Goal: Task Accomplishment & Management: Complete application form

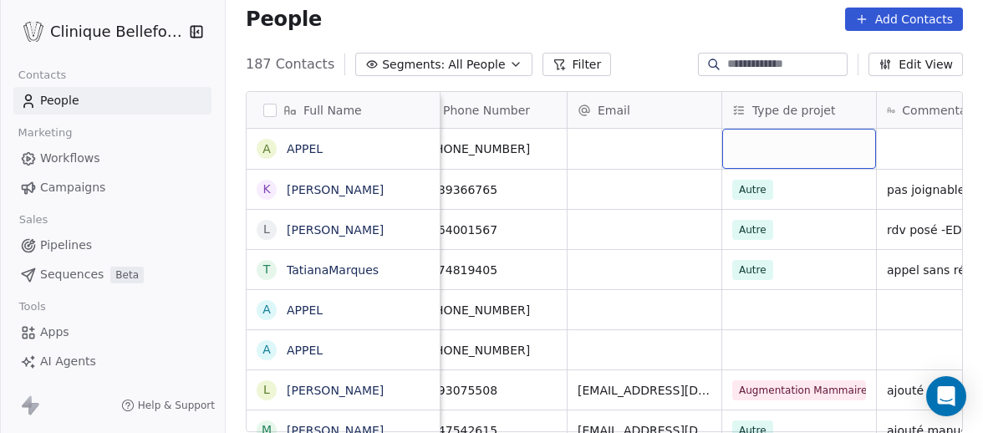
scroll to position [0, 38]
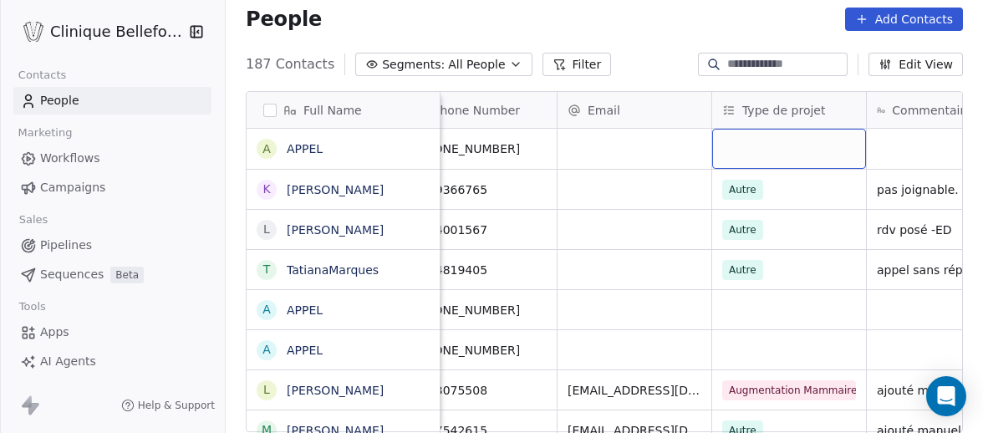
click at [777, 140] on div "grid" at bounding box center [789, 149] width 154 height 40
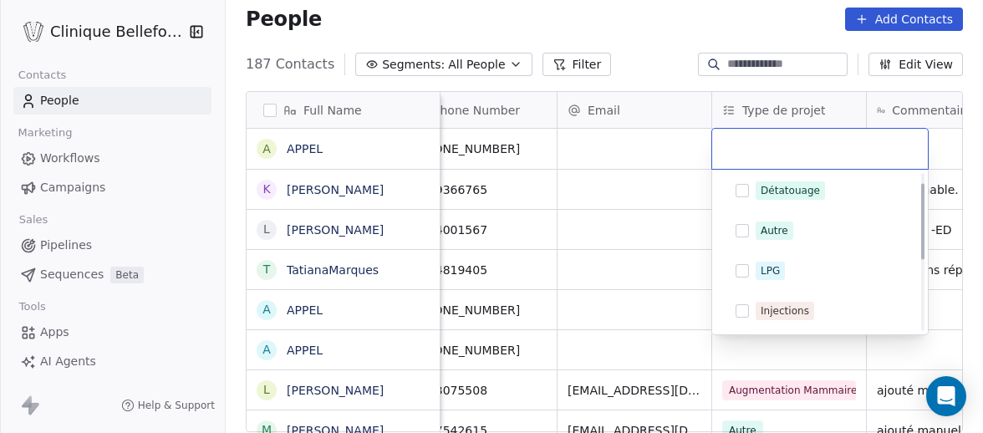
scroll to position [0, 0]
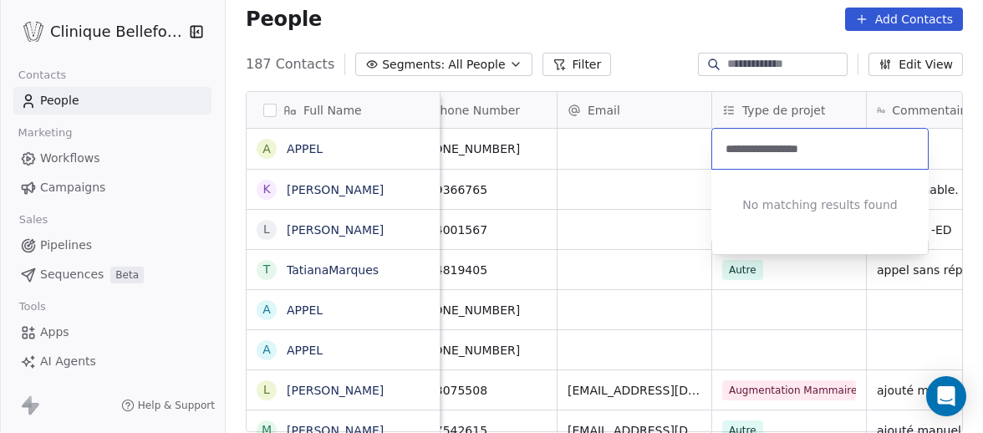
type input "**********"
click at [702, 147] on html "Clinique Bellefontaine Contacts People Marketing Workflows Campaigns Sales Pipe…" at bounding box center [491, 216] width 983 height 433
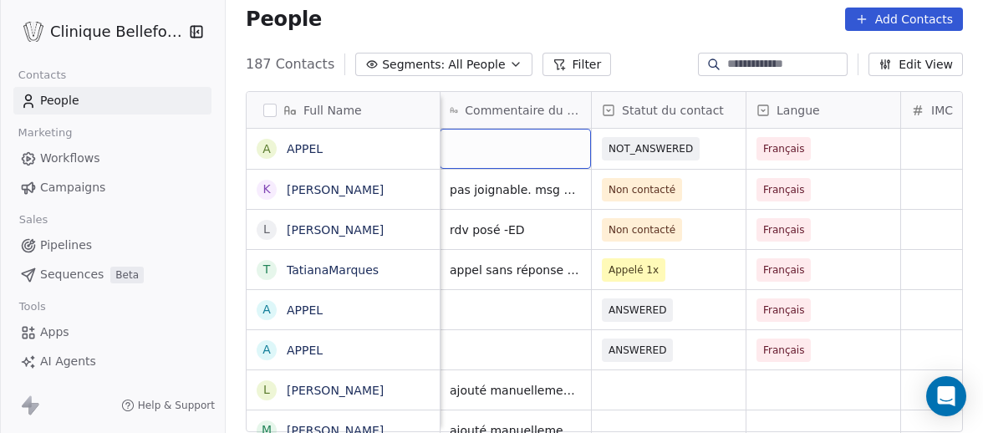
scroll to position [0, 464]
click at [525, 156] on div "grid" at bounding box center [515, 149] width 151 height 40
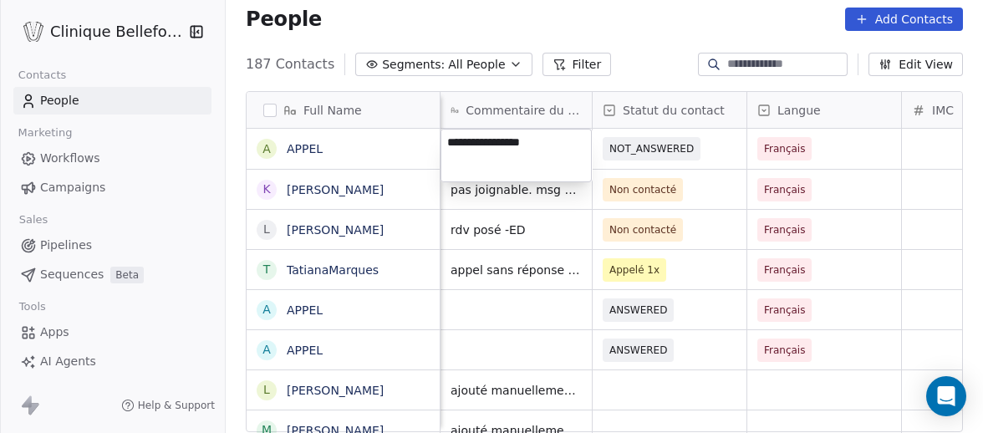
type textarea "**********"
click at [883, 157] on html "Clinique Bellefontaine Contacts People Marketing Workflows Campaigns Sales Pipe…" at bounding box center [491, 216] width 983 height 433
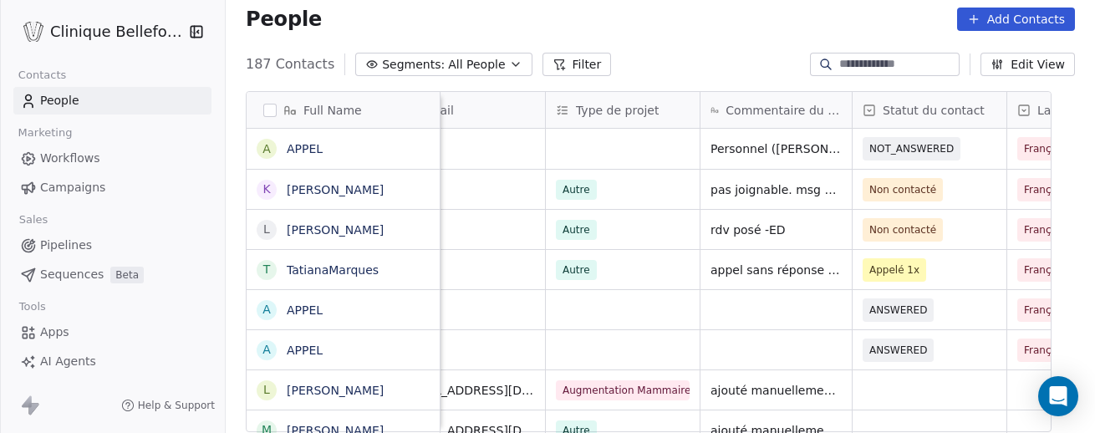
scroll to position [380, 869]
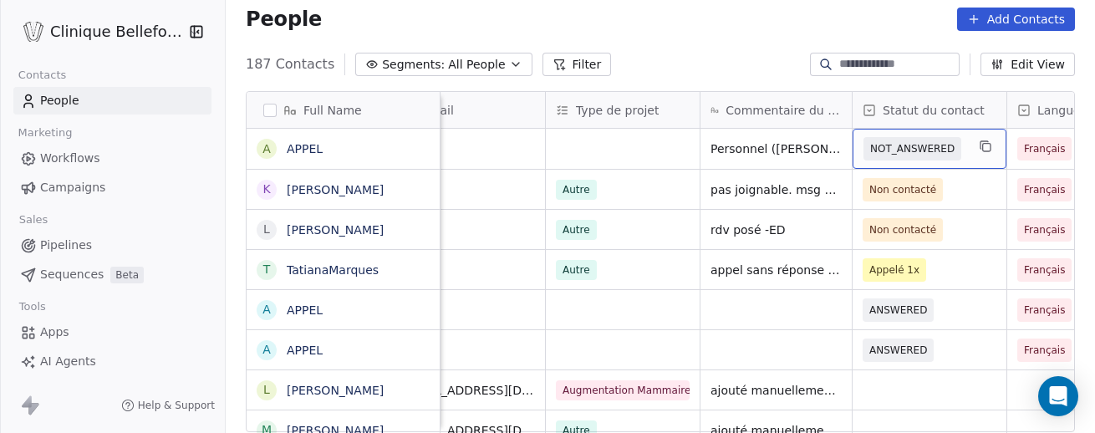
click at [896, 150] on span "NOT_ANSWERED" at bounding box center [912, 148] width 84 height 17
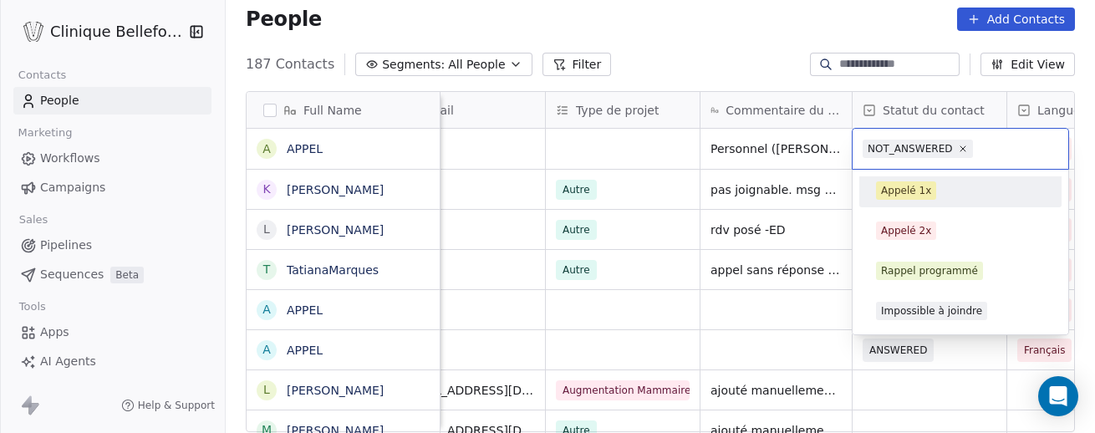
scroll to position [0, 0]
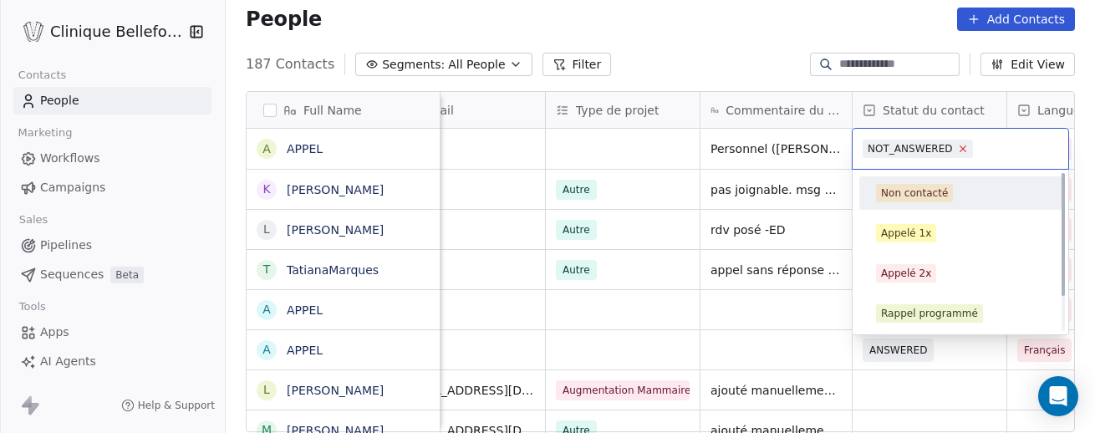
click at [963, 150] on icon at bounding box center [962, 148] width 11 height 11
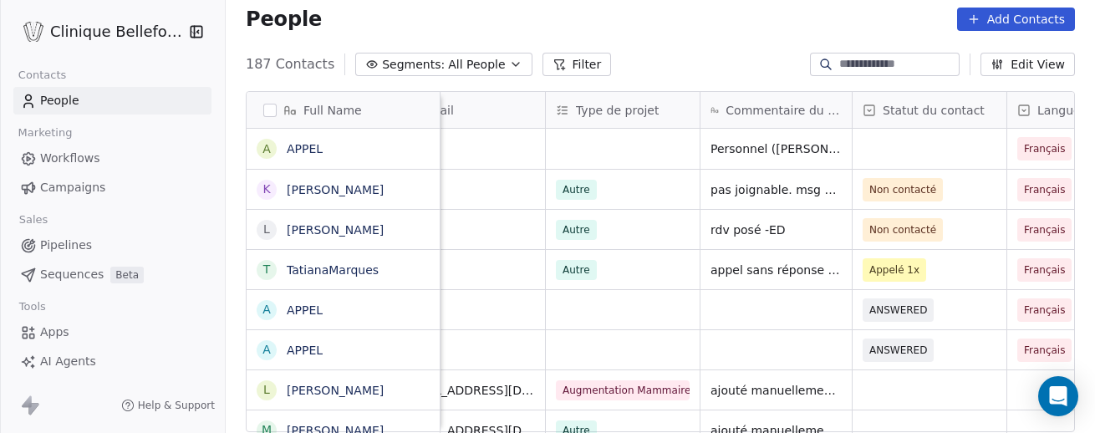
click at [772, 313] on html "Clinique Bellefontaine Contacts People Marketing Workflows Campaigns Sales Pipe…" at bounding box center [547, 216] width 1095 height 433
click at [982, 193] on icon "grid" at bounding box center [984, 186] width 13 height 13
click at [908, 200] on span "Non contacté" at bounding box center [903, 189] width 80 height 23
click at [914, 193] on span "Non contacté" at bounding box center [903, 189] width 67 height 17
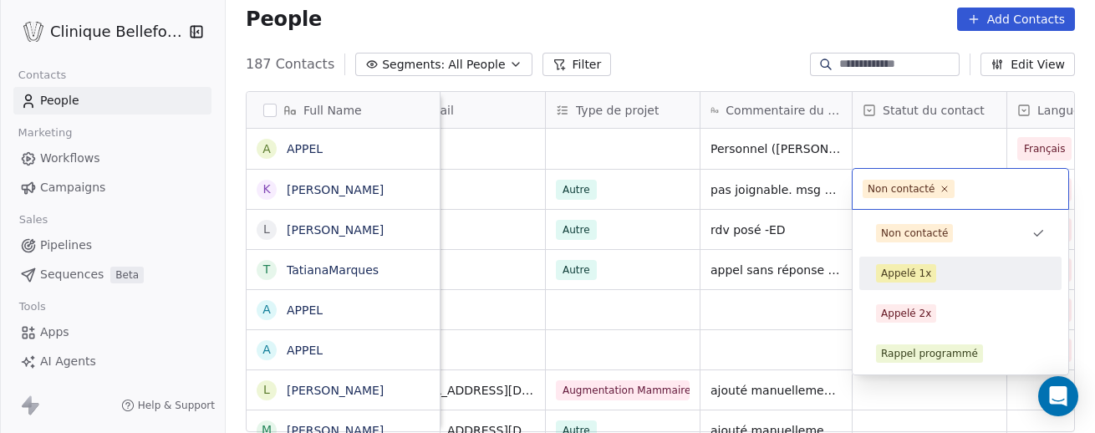
click at [903, 281] on span "Appelé 1x" at bounding box center [906, 273] width 60 height 18
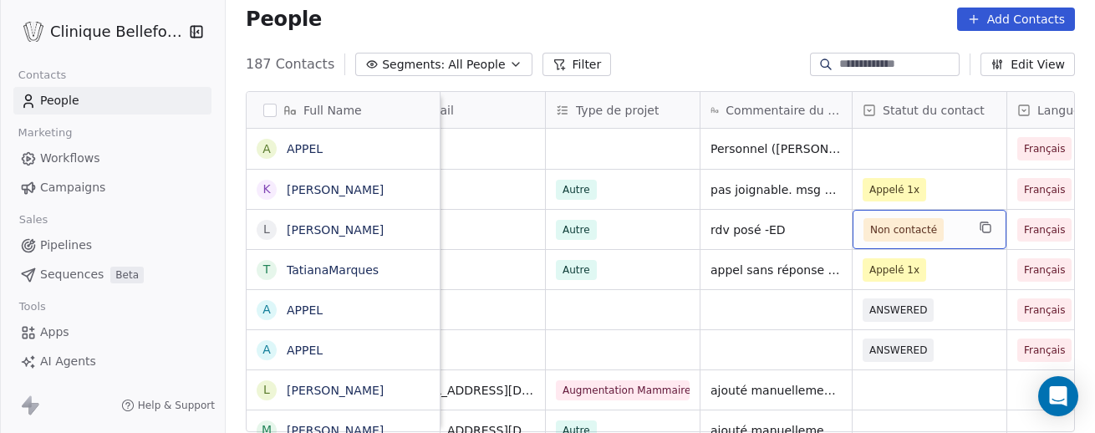
click at [907, 233] on span "Non contacté" at bounding box center [903, 229] width 67 height 17
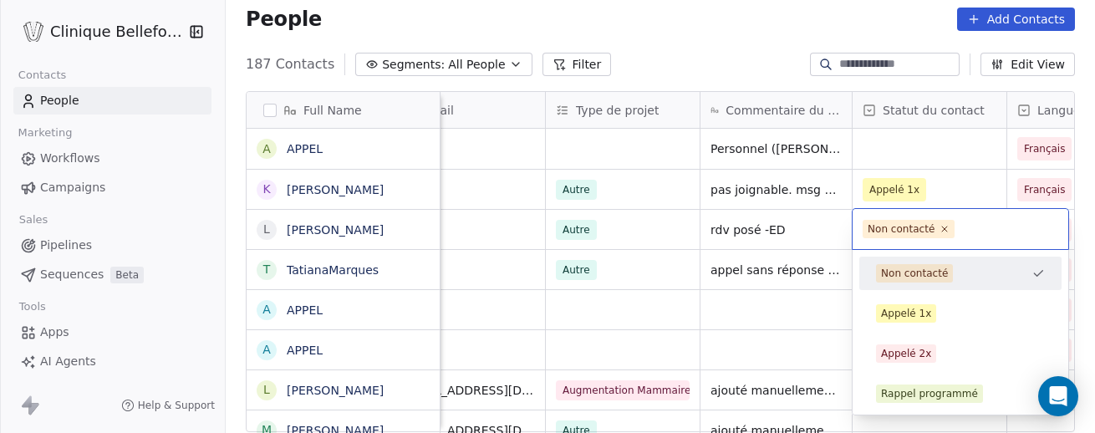
click at [791, 354] on html "Clinique Bellefontaine Contacts People Marketing Workflows Campaigns Sales Pipe…" at bounding box center [547, 216] width 1095 height 433
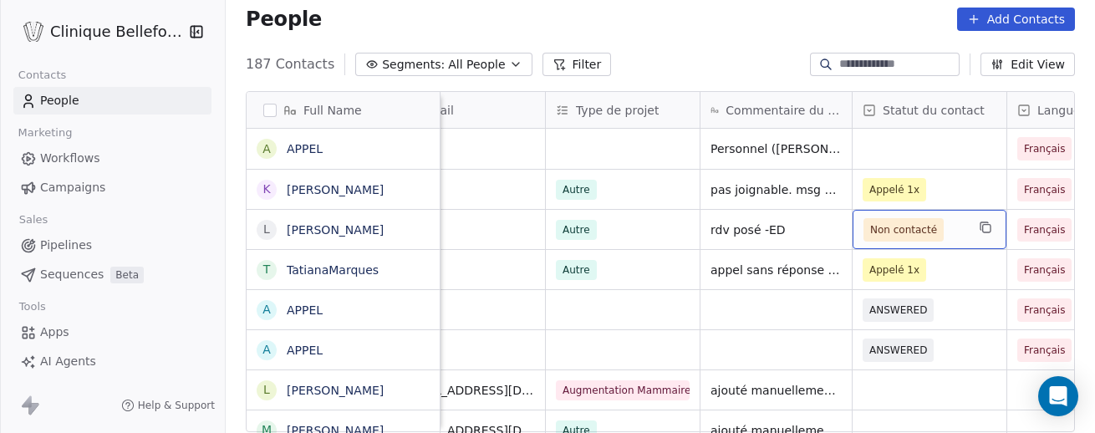
click at [934, 229] on span "Non contacté" at bounding box center [903, 229] width 67 height 17
click at [903, 226] on span "Non contacté" at bounding box center [903, 229] width 67 height 17
click at [948, 239] on span "Non contacté" at bounding box center [914, 229] width 102 height 23
click at [947, 226] on span "Non contacté" at bounding box center [914, 229] width 102 height 23
click at [928, 228] on span "Non contacté" at bounding box center [903, 229] width 67 height 17
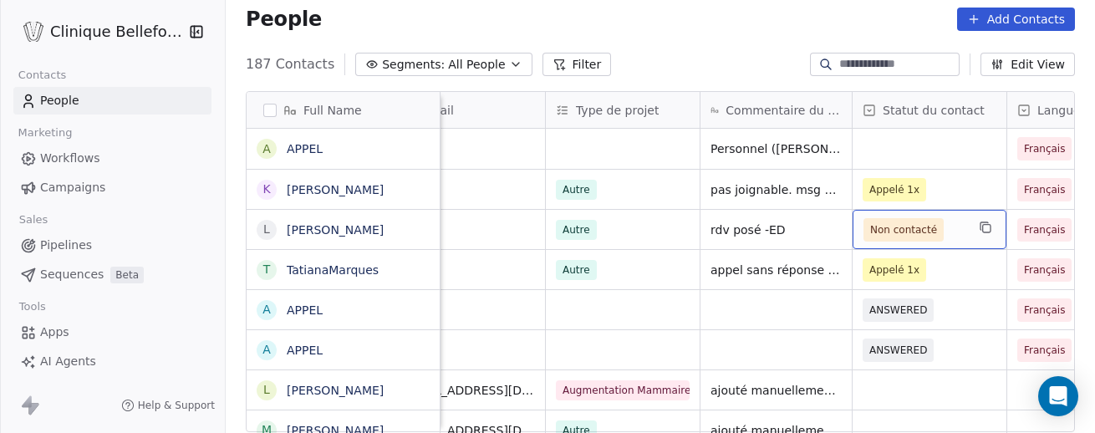
click at [928, 228] on span "Non contacté" at bounding box center [903, 229] width 67 height 17
click at [964, 235] on span "Non contacté" at bounding box center [914, 229] width 102 height 23
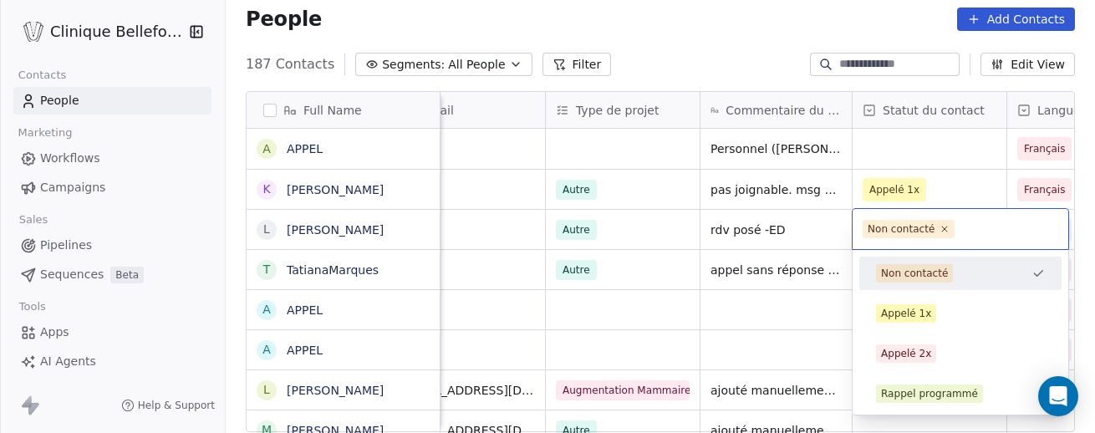
click at [931, 235] on div "Non contacté" at bounding box center [900, 228] width 67 height 15
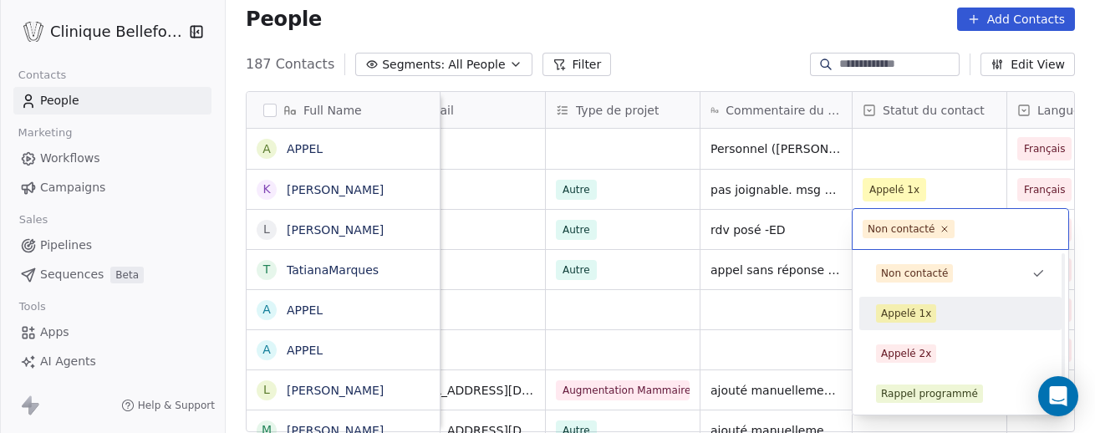
scroll to position [43, 0]
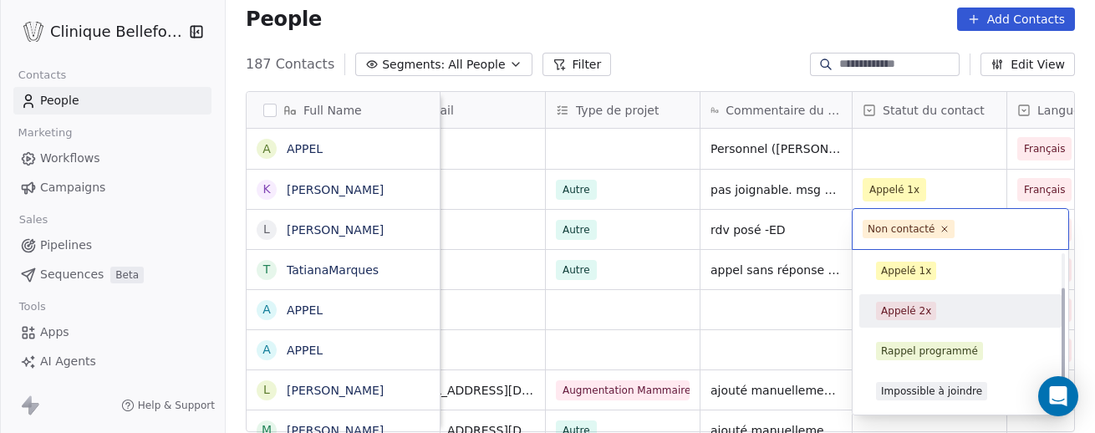
click at [913, 310] on div "Appelé 2x" at bounding box center [906, 310] width 50 height 15
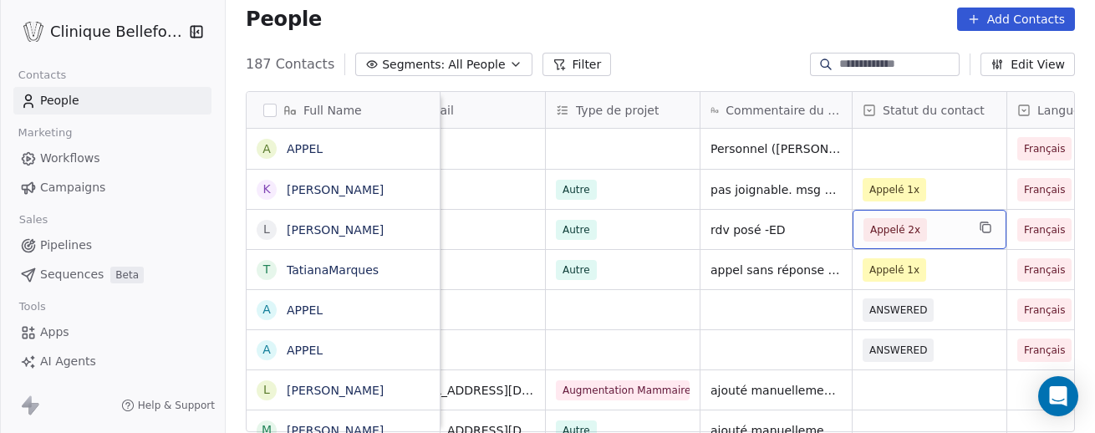
click at [907, 232] on span "Appelé 2x" at bounding box center [895, 229] width 50 height 17
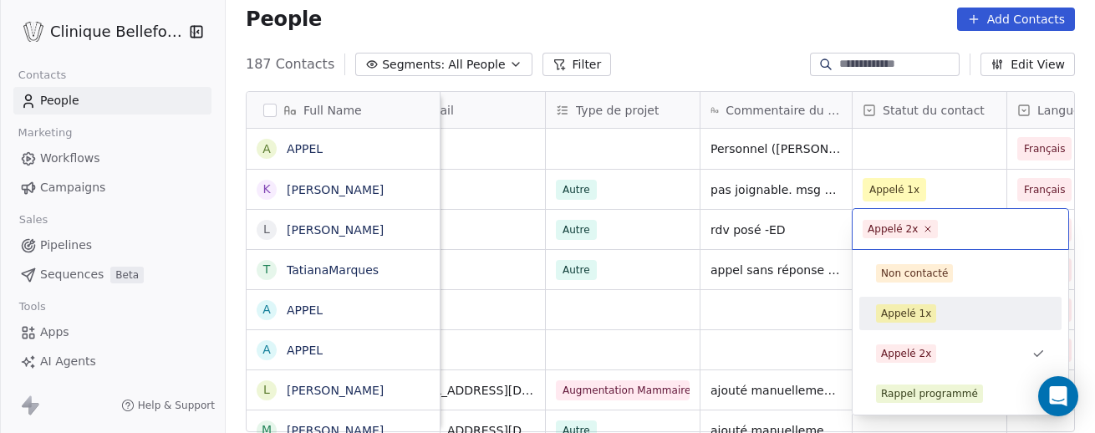
click at [906, 319] on div "Appelé 1x" at bounding box center [906, 313] width 50 height 15
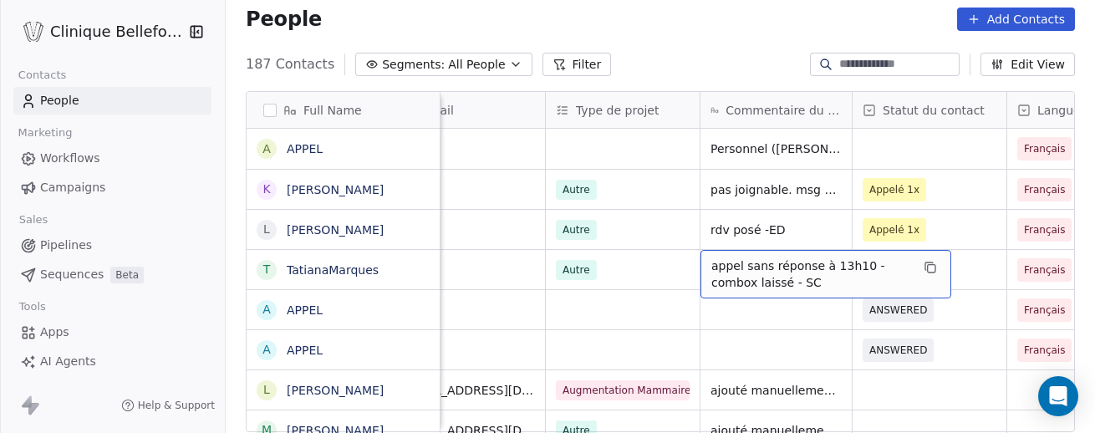
click at [742, 268] on span "appel sans réponse à 13h10 - combox laissé - SC" at bounding box center [810, 273] width 199 height 33
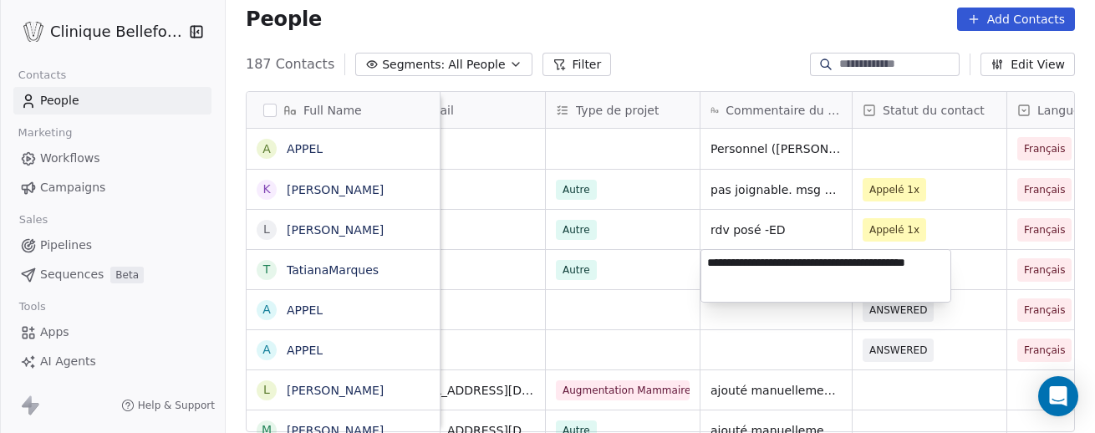
click at [708, 334] on html "Clinique Bellefontaine Contacts People Marketing Workflows Campaigns Sales Pipe…" at bounding box center [547, 216] width 1095 height 433
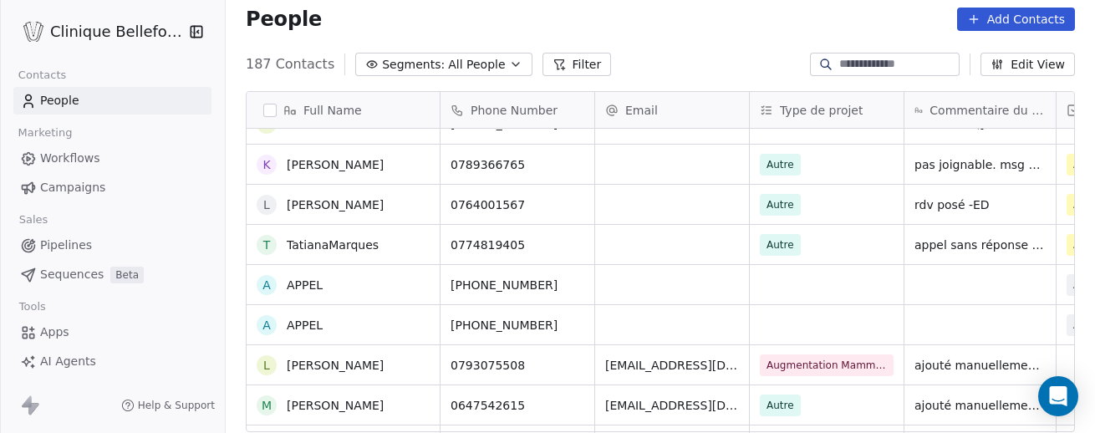
scroll to position [32, 0]
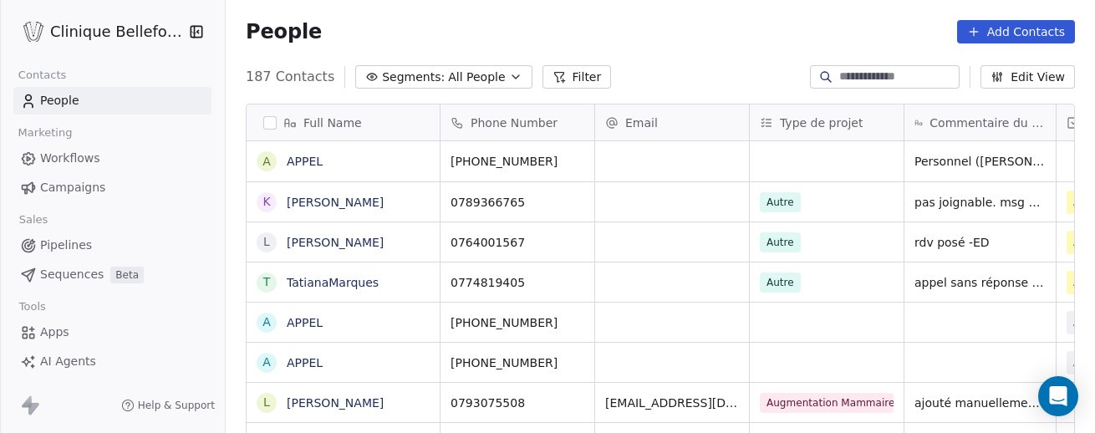
click at [1026, 38] on button "Add Contacts" at bounding box center [1016, 31] width 118 height 23
click at [999, 72] on span "Create new contact" at bounding box center [1020, 68] width 114 height 18
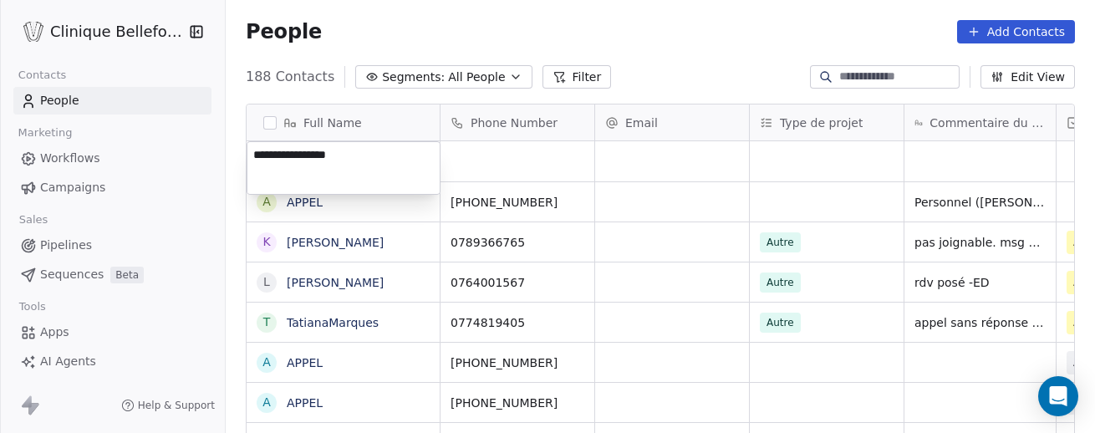
type textarea "**********"
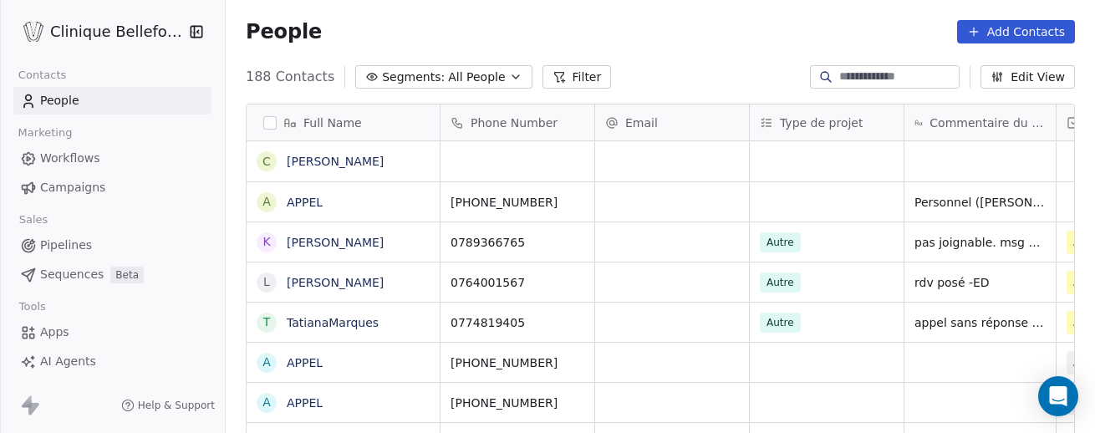
click at [485, 172] on html "Clinique Bellefontaine Contacts People Marketing Workflows Campaigns Sales Pipe…" at bounding box center [547, 216] width 1095 height 433
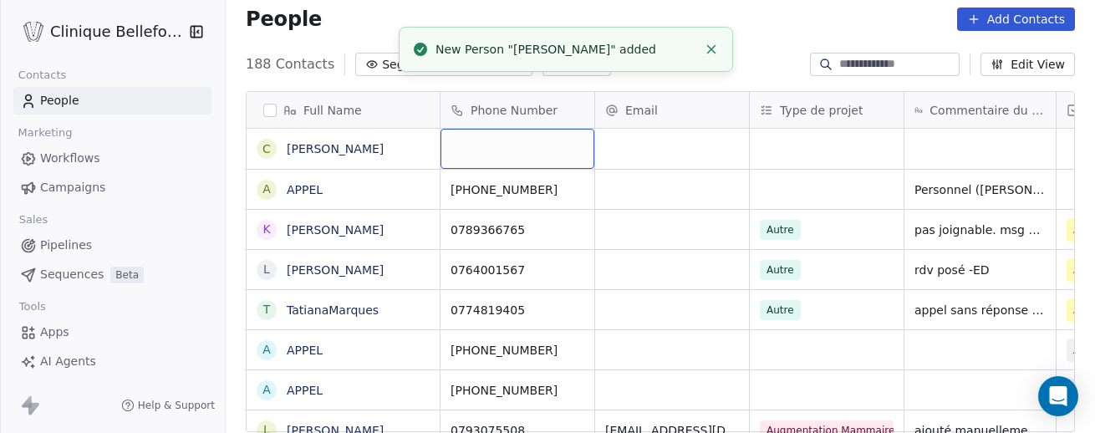
click at [486, 155] on div "grid" at bounding box center [517, 149] width 154 height 40
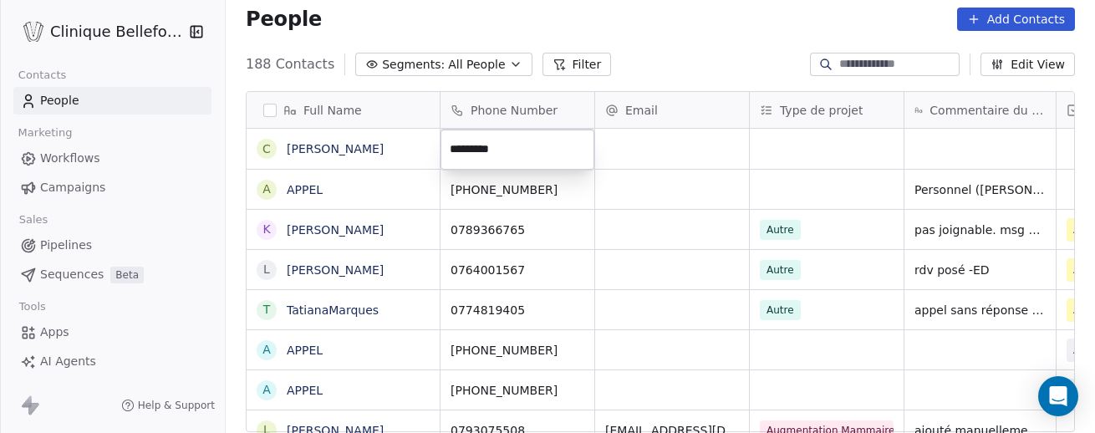
type input "**********"
click at [645, 150] on html "Clinique Bellefontaine Contacts People Marketing Workflows Campaigns Sales Pipe…" at bounding box center [547, 216] width 1095 height 433
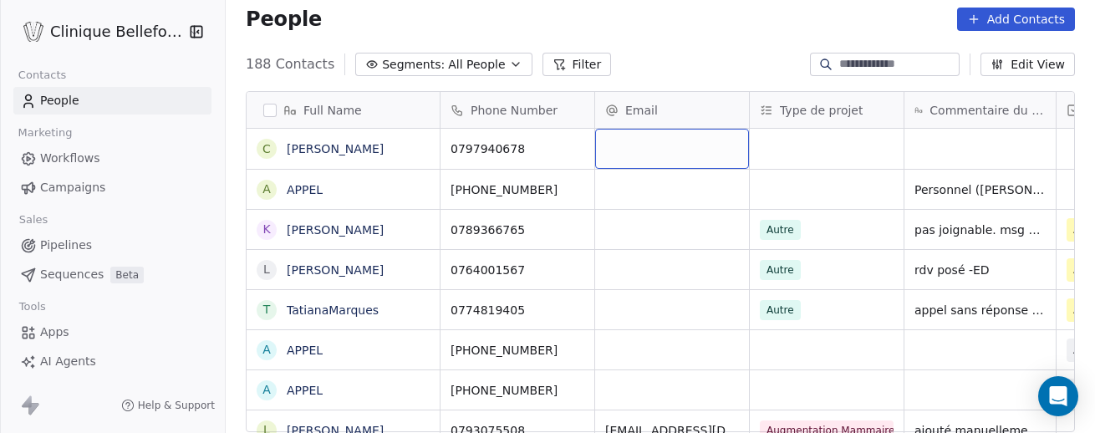
click at [612, 145] on div "grid" at bounding box center [672, 149] width 154 height 40
type input "**********"
click at [788, 152] on html "Clinique Bellefontaine Contacts People Marketing Workflows Campaigns Sales Pipe…" at bounding box center [547, 216] width 1095 height 433
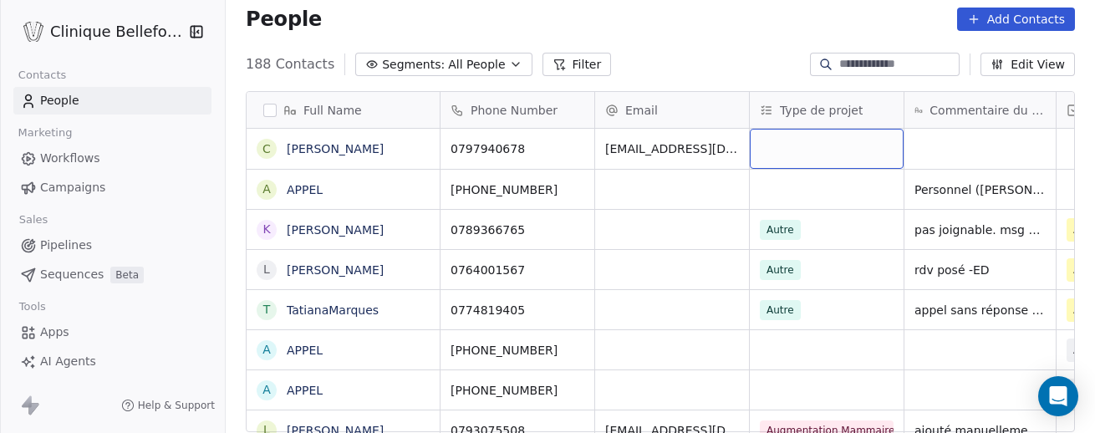
click at [828, 154] on div "grid" at bounding box center [827, 149] width 154 height 40
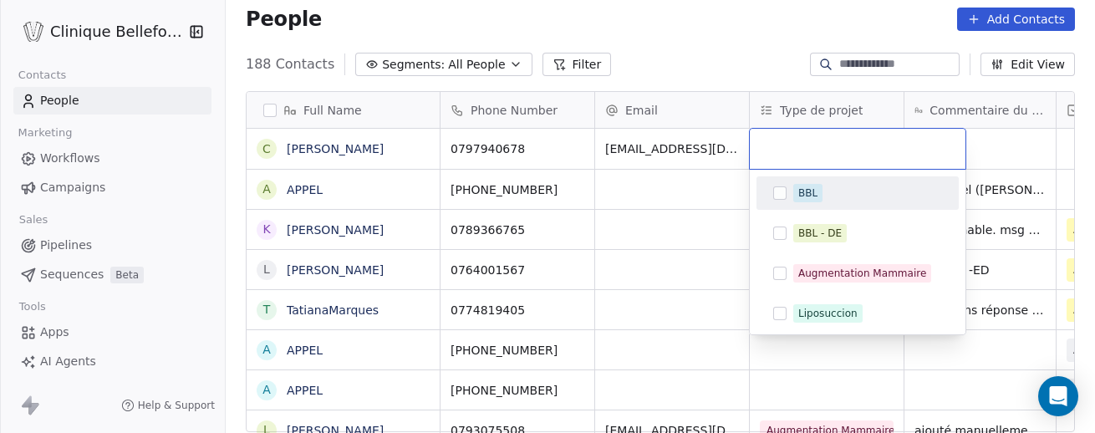
click at [828, 154] on input "text" at bounding box center [858, 149] width 196 height 18
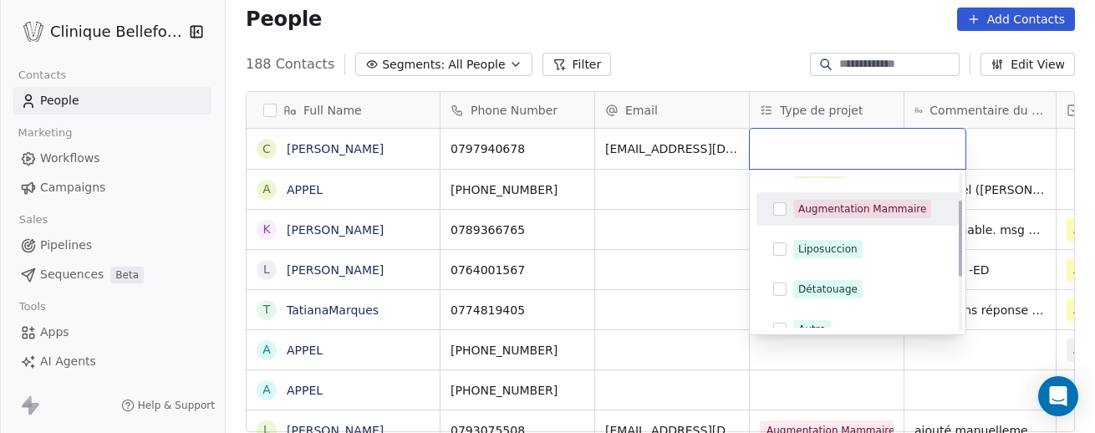
scroll to position [69, 0]
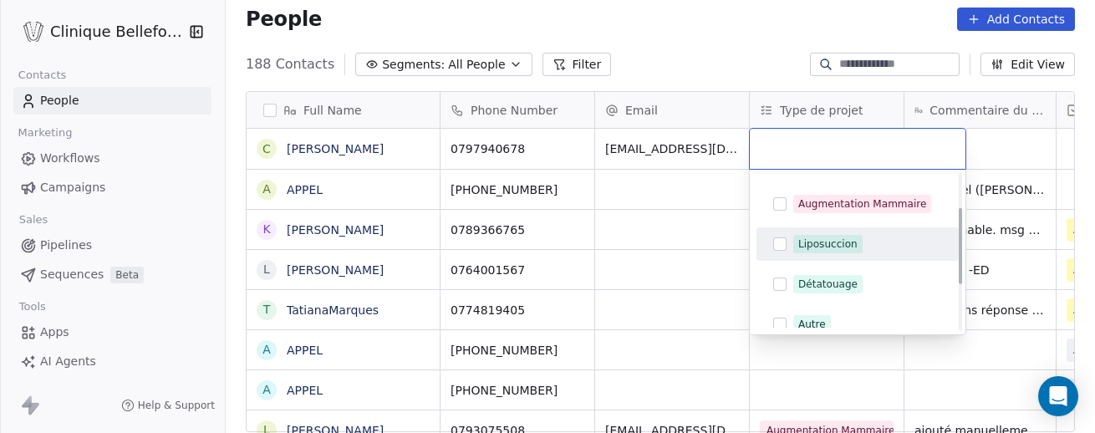
click at [780, 246] on button "Suggestions" at bounding box center [779, 243] width 13 height 13
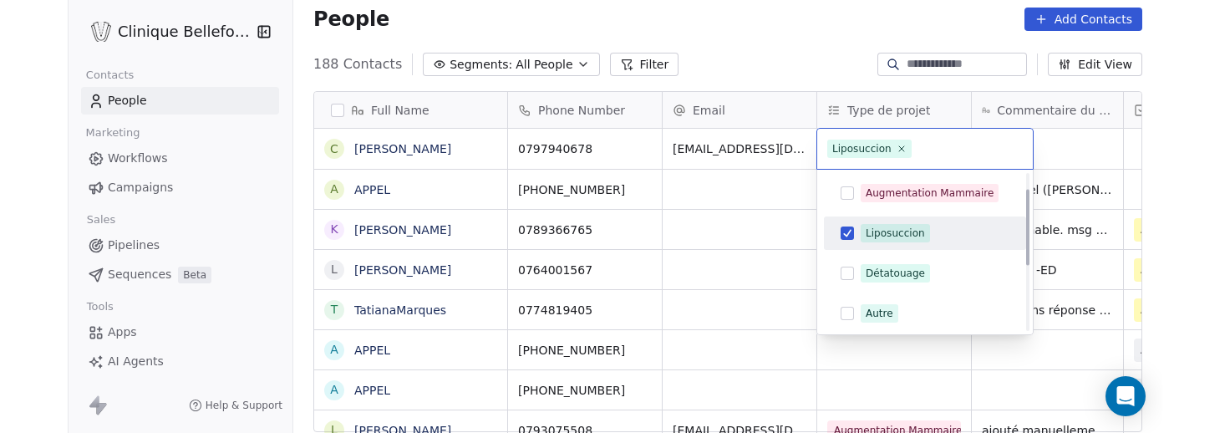
scroll to position [0, 0]
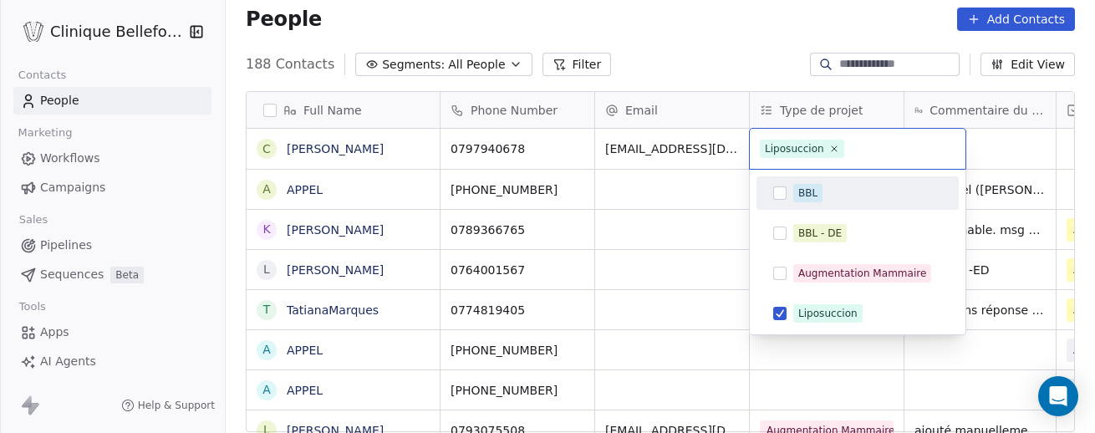
click at [996, 160] on html "Clinique Bellefontaine Contacts People Marketing Workflows Campaigns Sales Pipe…" at bounding box center [547, 216] width 1095 height 433
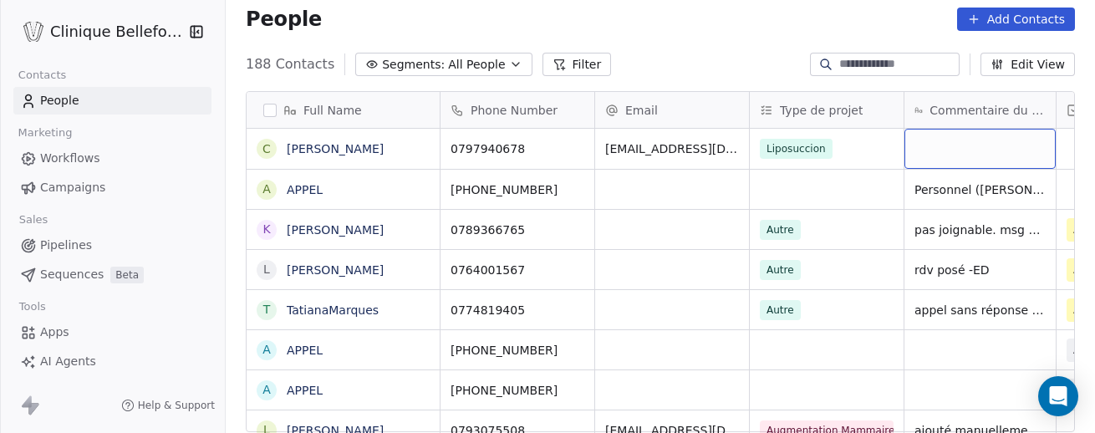
click at [981, 158] on div "grid" at bounding box center [979, 149] width 151 height 40
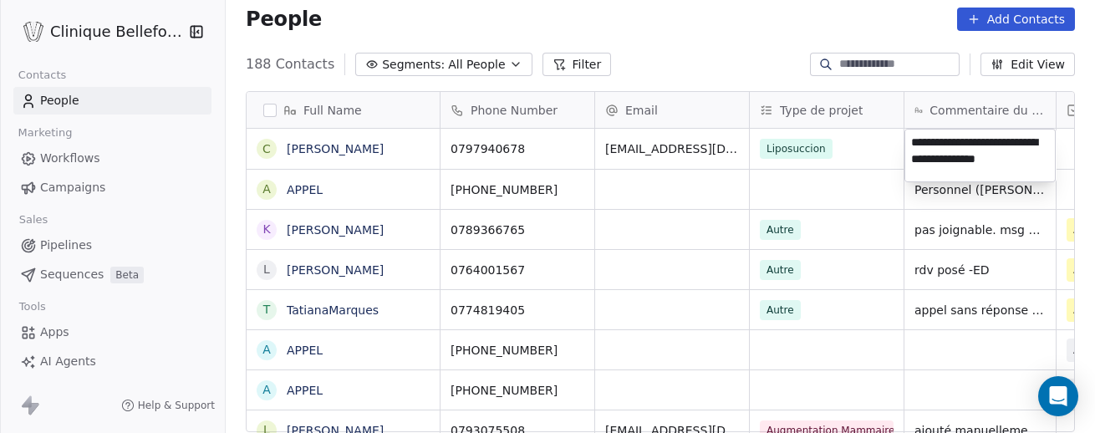
type textarea "**********"
click at [937, 211] on html "Clinique Bellefontaine Contacts People Marketing Workflows Campaigns Sales Pipe…" at bounding box center [547, 216] width 1095 height 433
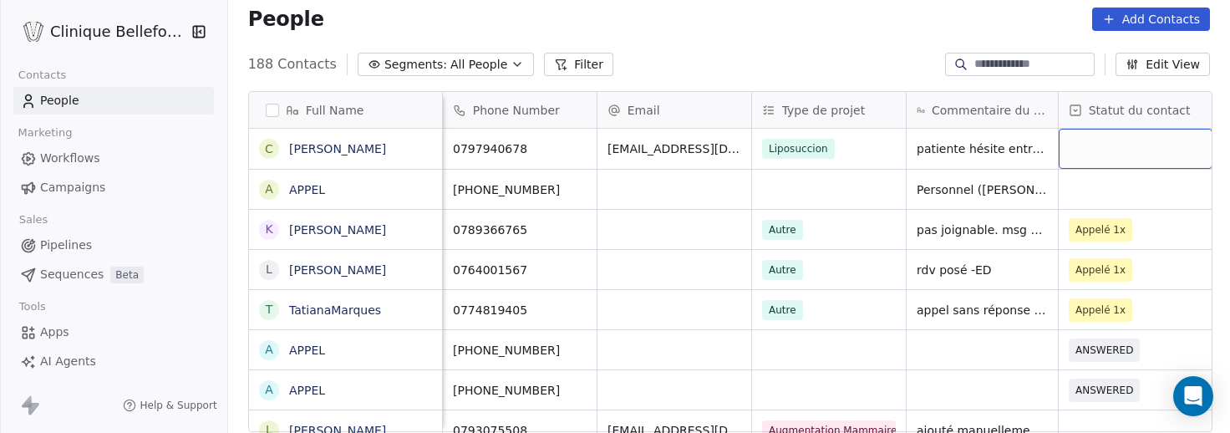
scroll to position [0, 2]
click at [1094, 151] on div "grid" at bounding box center [1134, 149] width 154 height 40
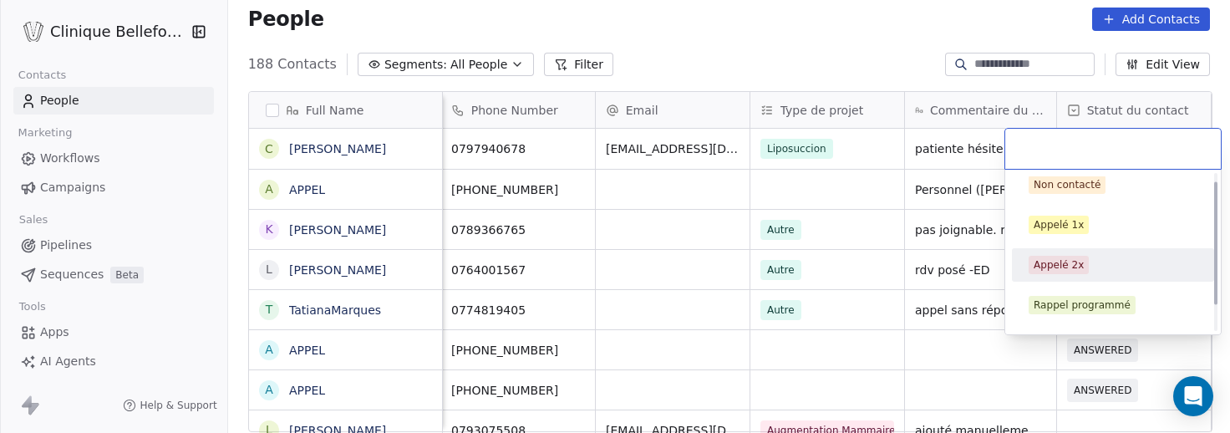
scroll to position [11, 0]
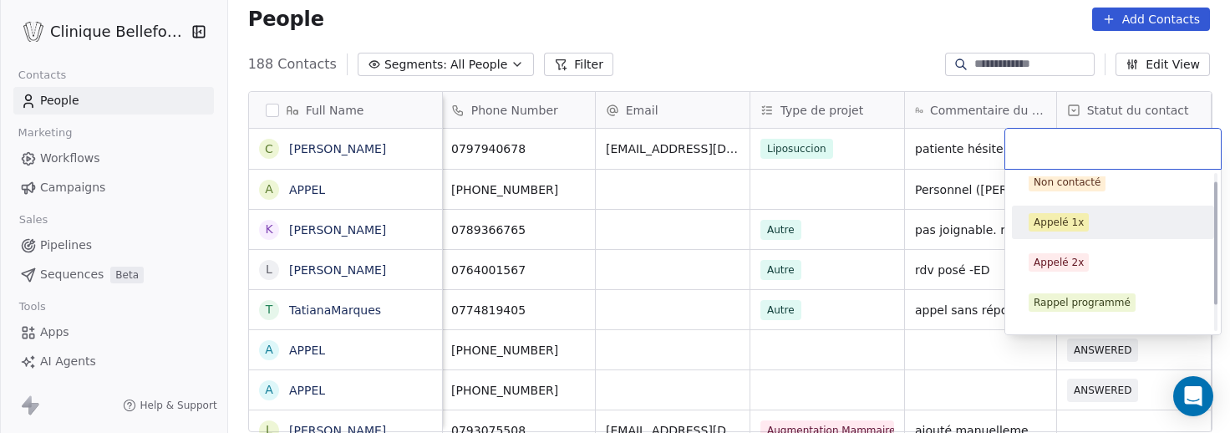
click at [1057, 229] on div "Appelé 1x" at bounding box center [1059, 222] width 50 height 15
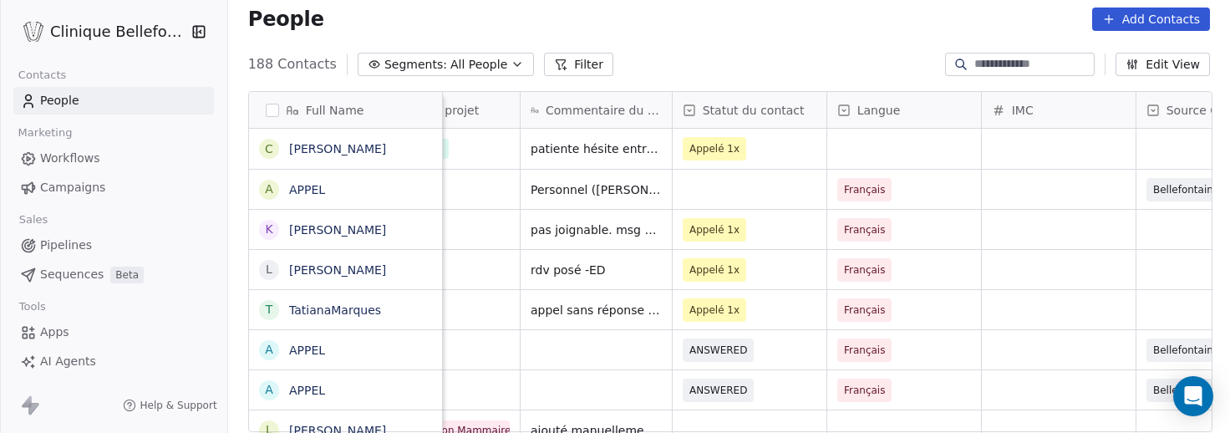
scroll to position [0, 387]
click at [876, 154] on div "grid" at bounding box center [903, 149] width 154 height 40
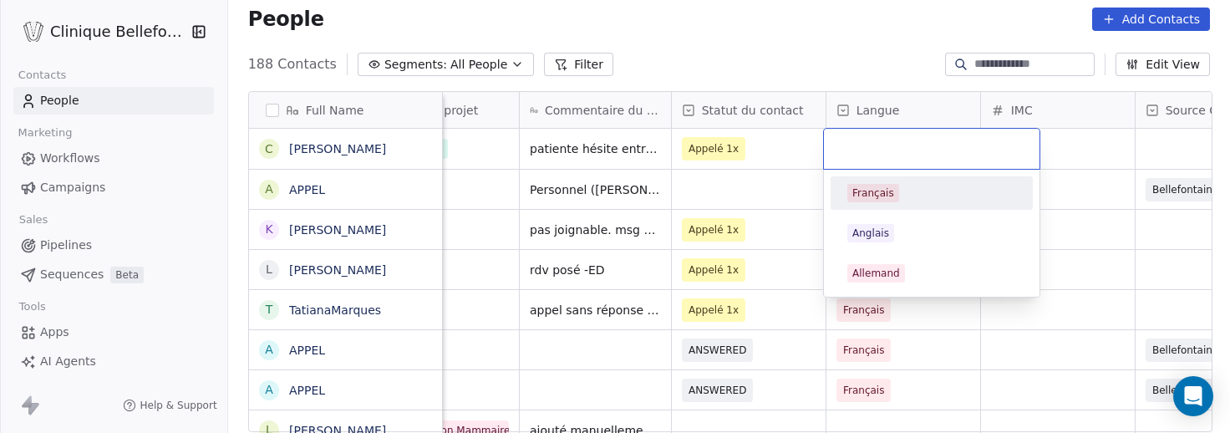
click at [868, 196] on div "Français" at bounding box center [873, 192] width 42 height 15
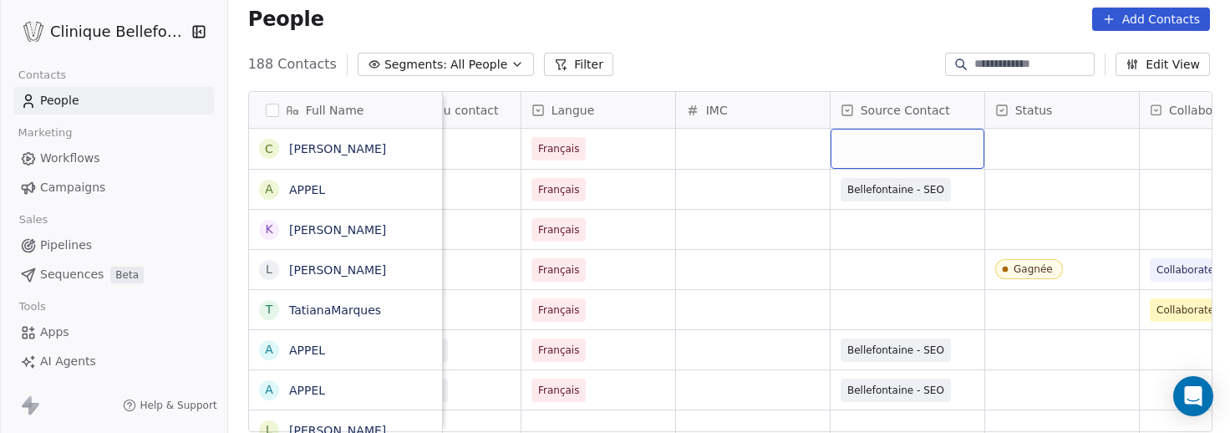
scroll to position [0, 701]
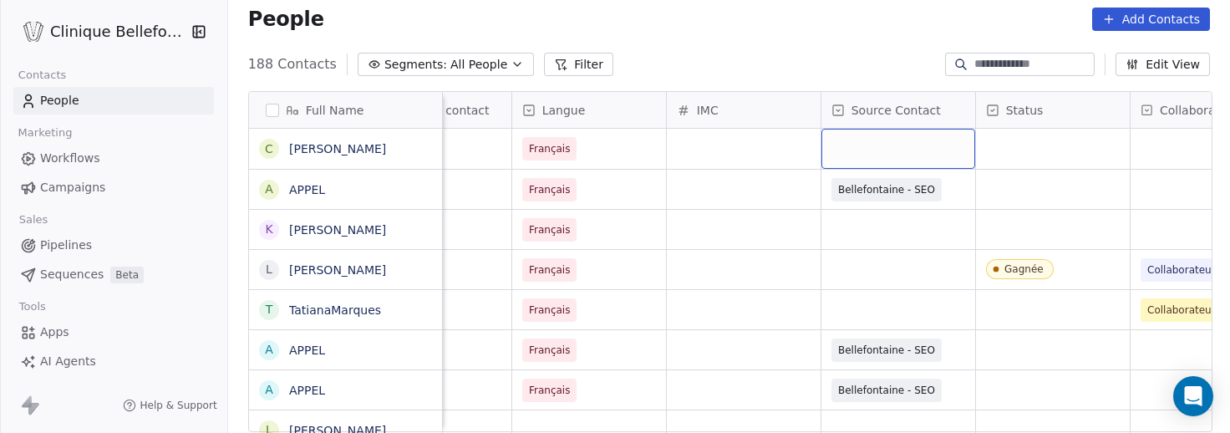
click at [896, 145] on div "grid" at bounding box center [898, 149] width 154 height 40
